Goal: Find contact information: Find contact information

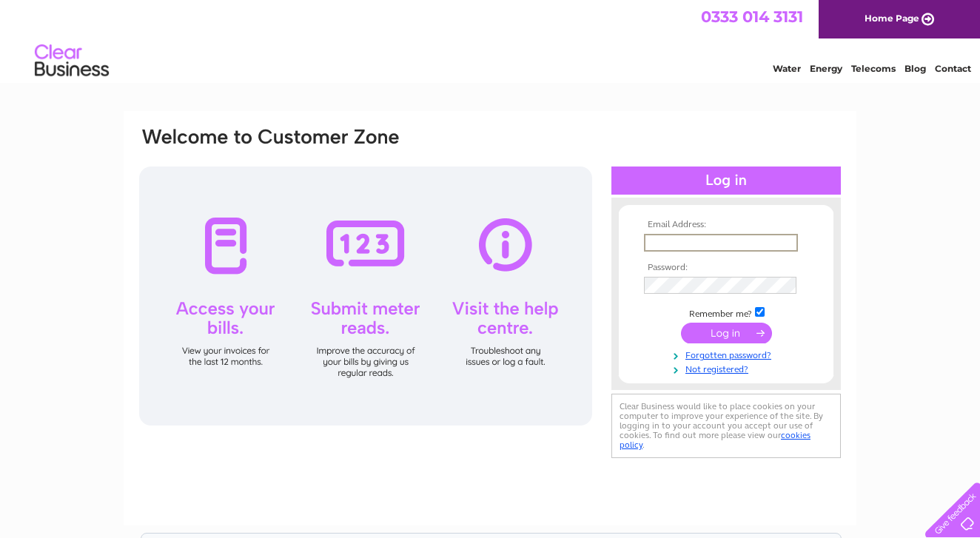
type input "jodixon_2000@yahoo.co.uk"
click at [730, 331] on input "submit" at bounding box center [726, 331] width 91 height 21
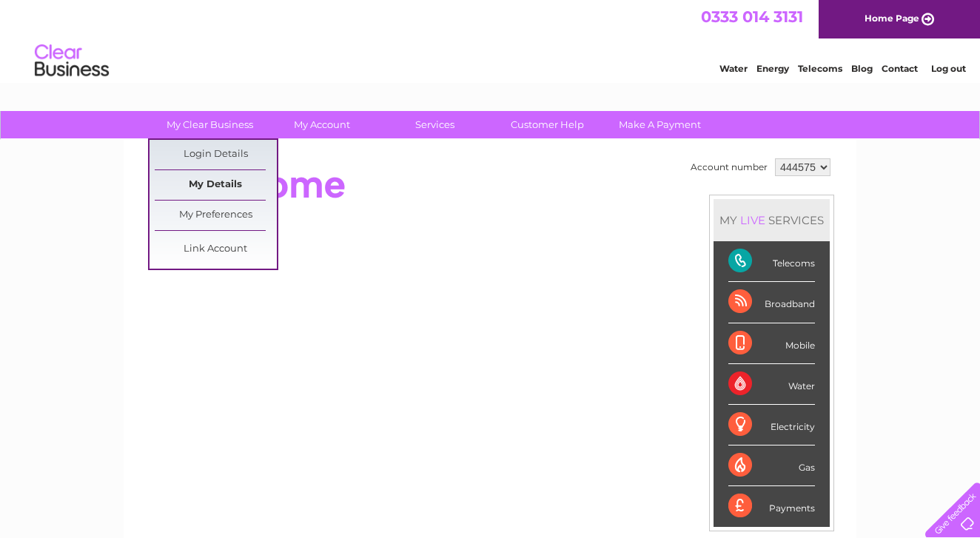
click at [211, 183] on link "My Details" at bounding box center [216, 185] width 122 height 30
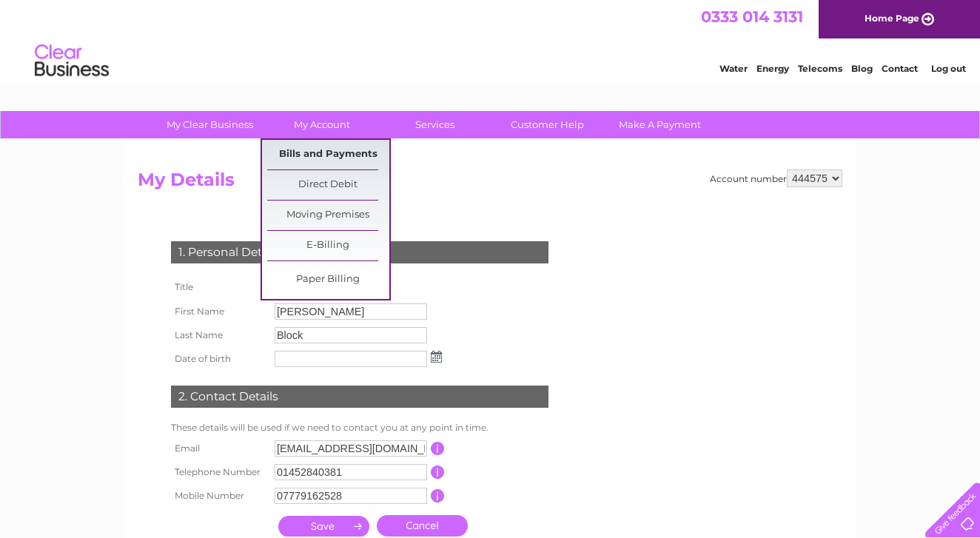
click at [307, 152] on link "Bills and Payments" at bounding box center [328, 155] width 122 height 30
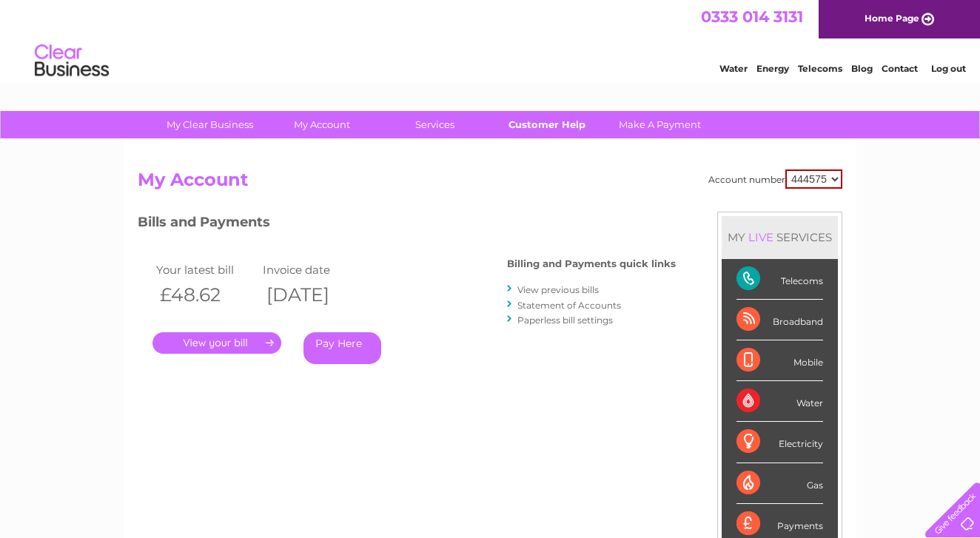
click at [544, 124] on link "Customer Help" at bounding box center [548, 124] width 122 height 27
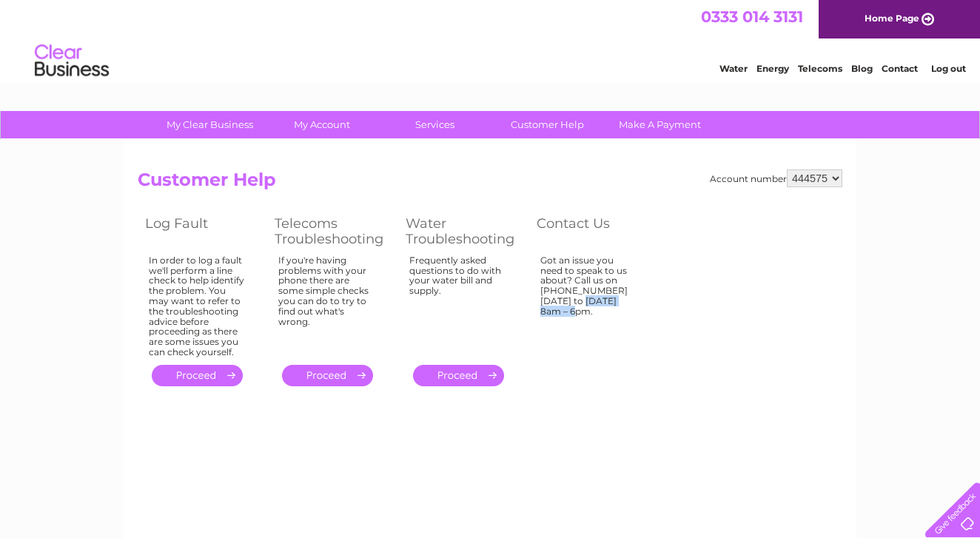
drag, startPoint x: 544, startPoint y: 286, endPoint x: 602, endPoint y: 287, distance: 58.5
click at [602, 287] on div "Got an issue you need to speak to us about? Call us on [PHONE_NUMBER] [DATE] to…" at bounding box center [589, 303] width 96 height 96
click at [641, 339] on td "Got an issue you need to speak to us about? Call us on [PHONE_NUMBER] [DATE] to…" at bounding box center [594, 307] width 130 height 110
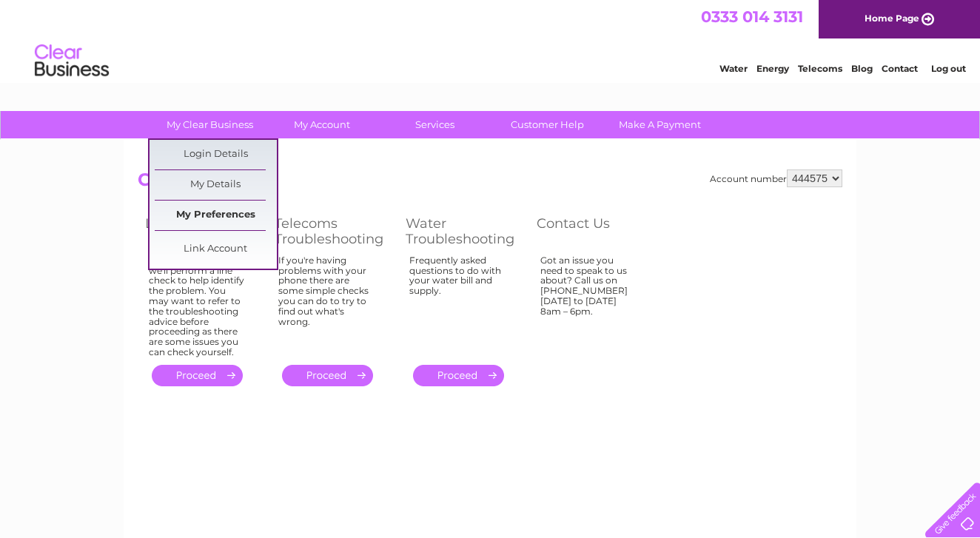
click at [224, 213] on link "My Preferences" at bounding box center [216, 216] width 122 height 30
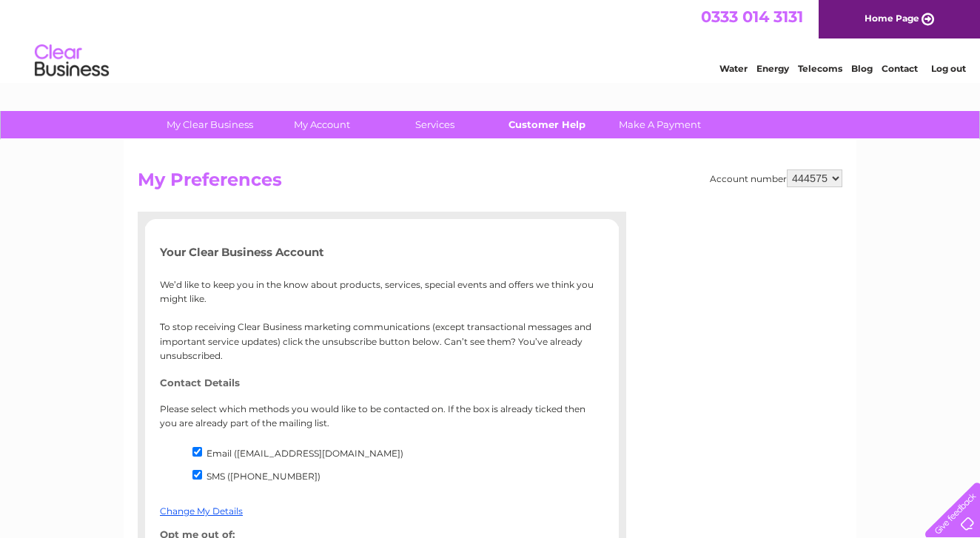
click at [544, 120] on link "Customer Help" at bounding box center [548, 124] width 122 height 27
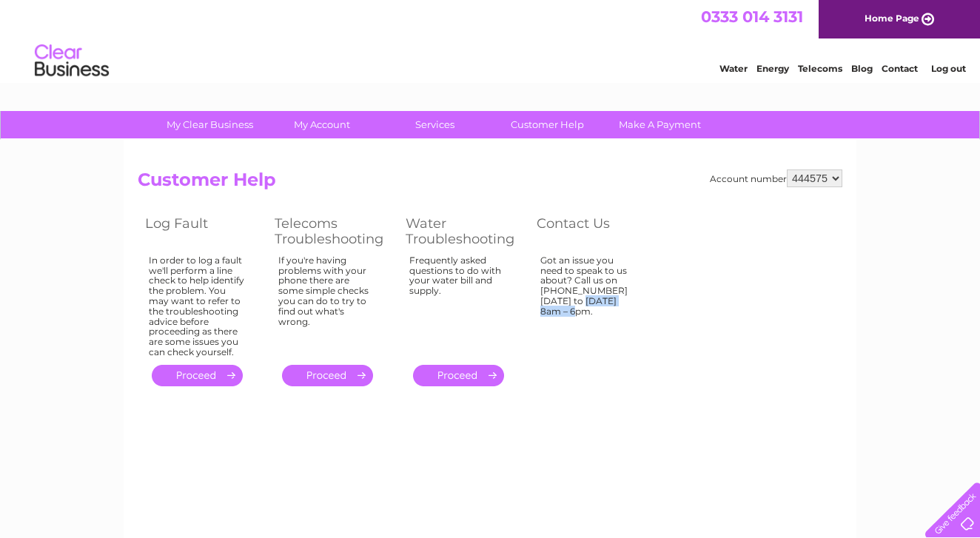
drag, startPoint x: 544, startPoint y: 288, endPoint x: 601, endPoint y: 285, distance: 57.8
click at [601, 285] on div "Got an issue you need to speak to us about? Call us on [PHONE_NUMBER] [DATE] to…" at bounding box center [589, 303] width 96 height 96
click at [656, 315] on td "Got an issue you need to speak to us about? Call us on [PHONE_NUMBER] [DATE] to…" at bounding box center [594, 307] width 130 height 110
click at [958, 520] on div at bounding box center [950, 507] width 61 height 61
click at [667, 410] on div "Account number 444575 Customer Help Log Fault Telecoms Troubleshooting Water Tr…" at bounding box center [490, 347] width 733 height 415
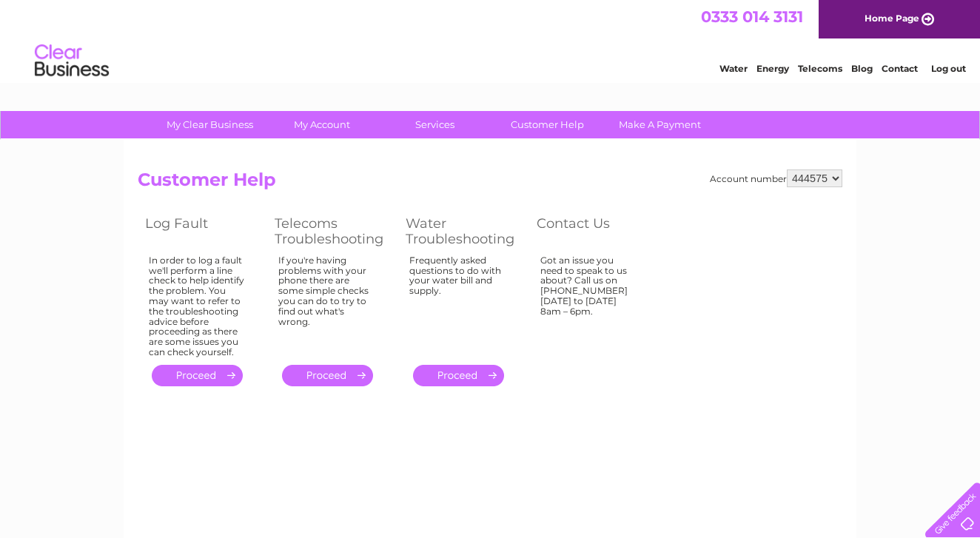
click at [680, 379] on div "Account number 444575 Customer Help Log Fault Telecoms Troubleshooting Water Tr…" at bounding box center [490, 280] width 705 height 221
click at [558, 126] on link "Customer Help" at bounding box center [548, 124] width 122 height 27
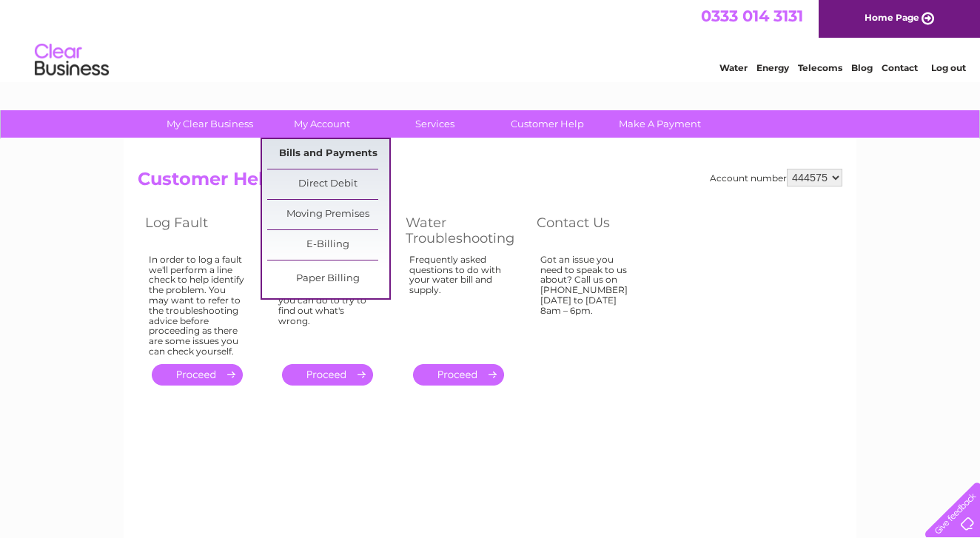
click at [354, 153] on link "Bills and Payments" at bounding box center [328, 154] width 122 height 30
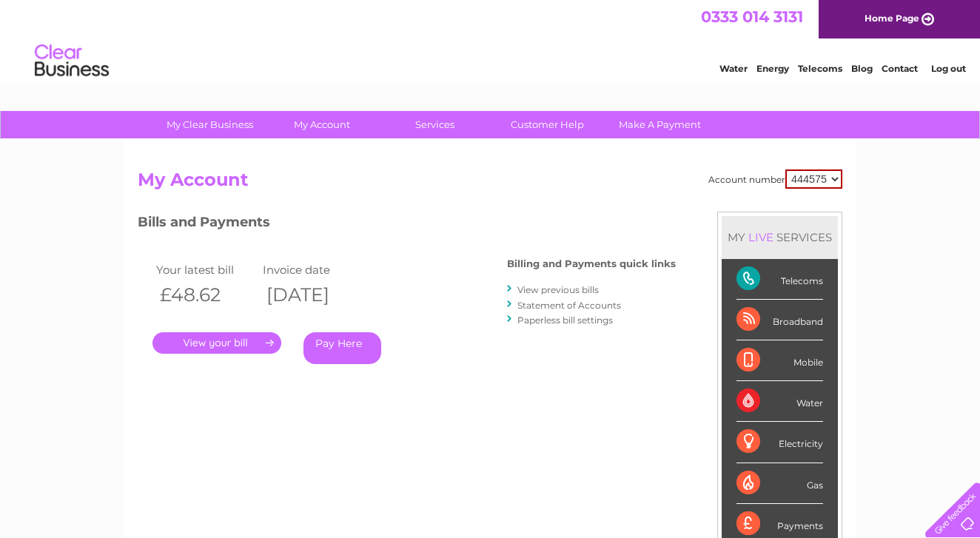
click at [895, 66] on link "Contact" at bounding box center [900, 68] width 36 height 11
